Goal: Task Accomplishment & Management: Manage account settings

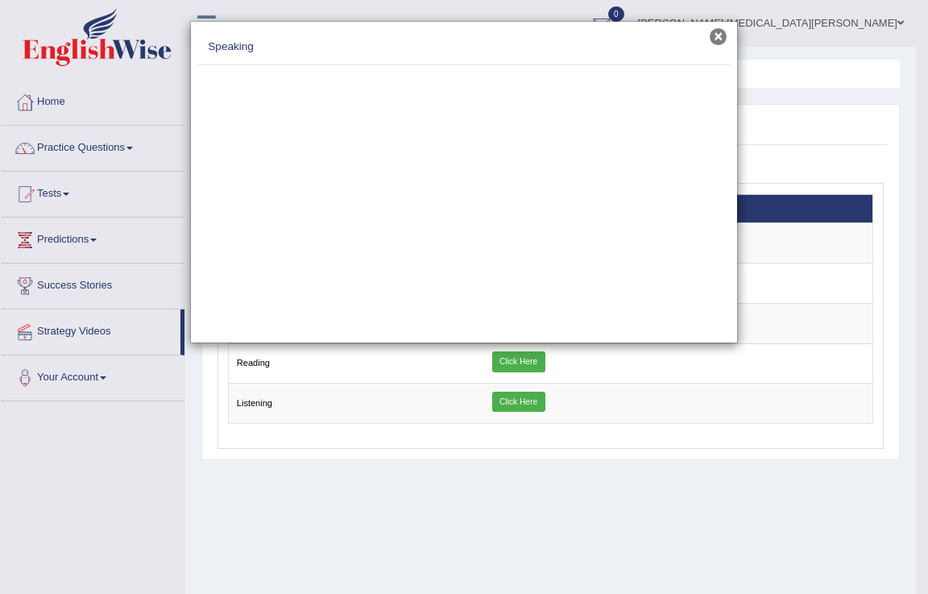
click at [722, 40] on button "×" at bounding box center [718, 36] width 17 height 17
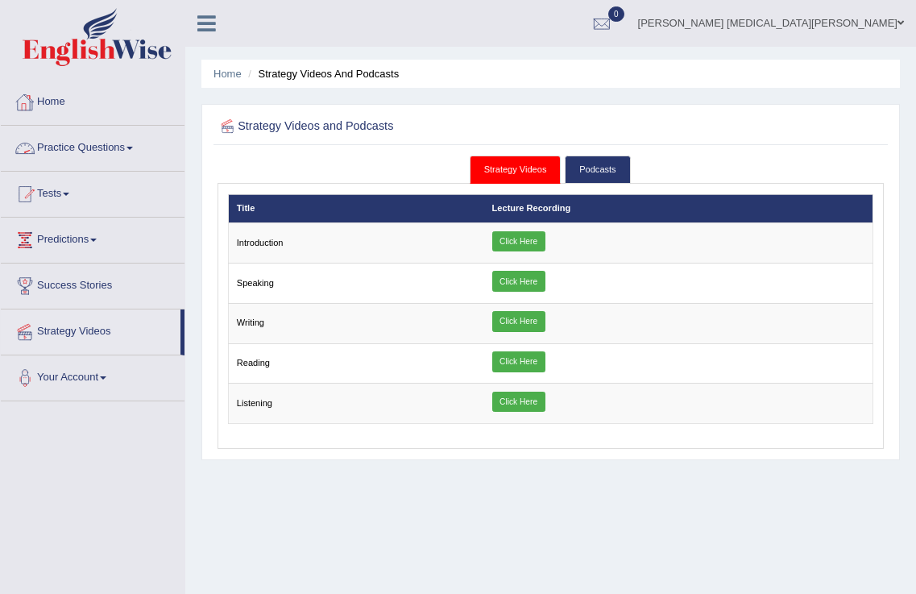
click at [855, 23] on link "Wendy YASMIN CAMACHO ALVAREZ" at bounding box center [771, 21] width 290 height 42
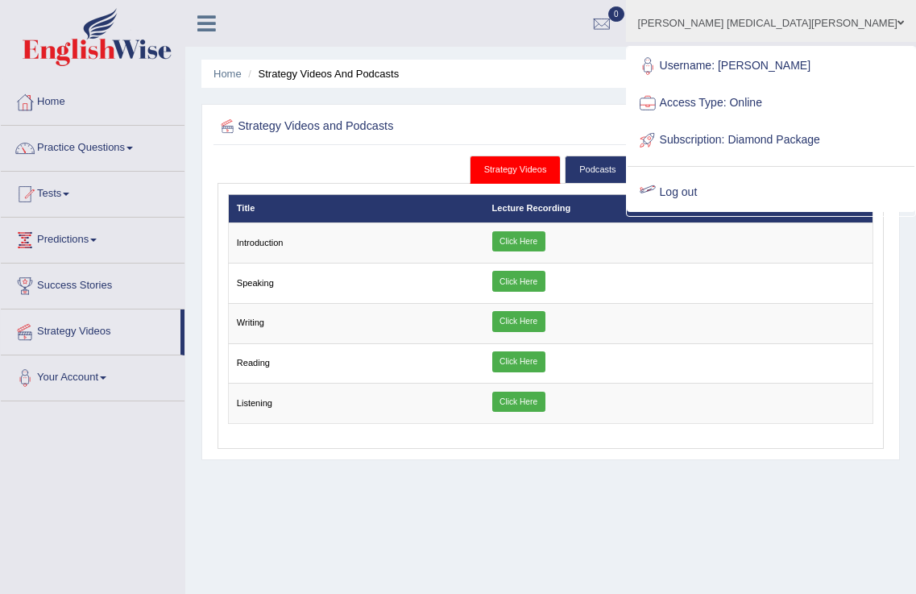
click at [769, 196] on link "Log out" at bounding box center [770, 192] width 287 height 37
